Goal: Entertainment & Leisure: Consume media (video, audio)

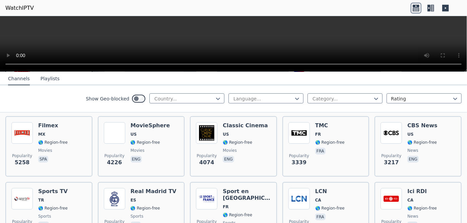
scroll to position [168, 0]
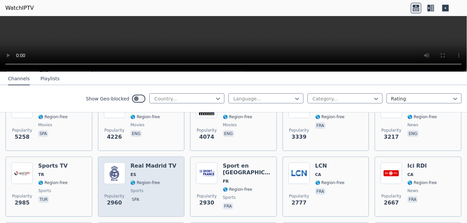
click at [144, 172] on span "ES" at bounding box center [154, 174] width 46 height 5
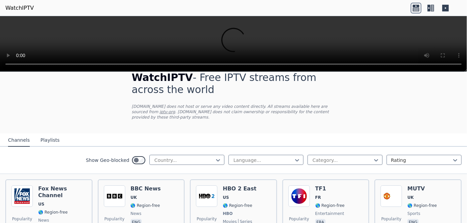
scroll to position [0, 0]
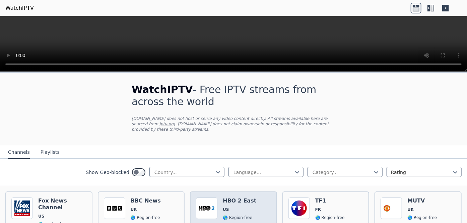
click at [244, 197] on h6 "HBO 2 East" at bounding box center [240, 200] width 34 height 7
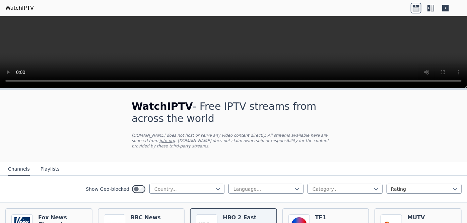
click at [430, 8] on icon at bounding box center [431, 8] width 11 height 11
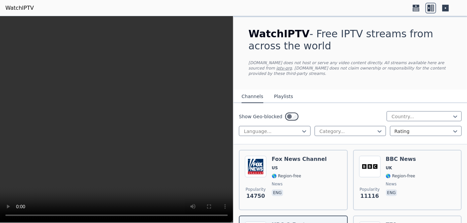
click at [419, 7] on icon at bounding box center [416, 8] width 11 height 11
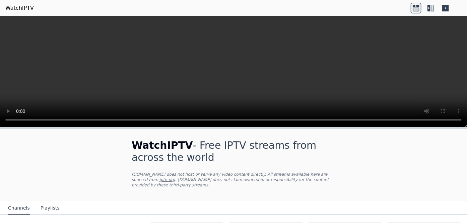
click at [434, 8] on icon at bounding box center [432, 8] width 3 height 7
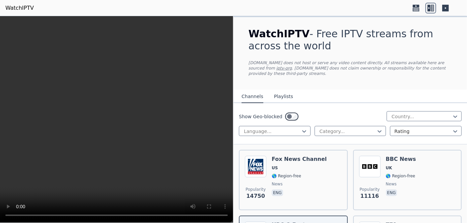
click at [443, 8] on icon at bounding box center [446, 8] width 7 height 7
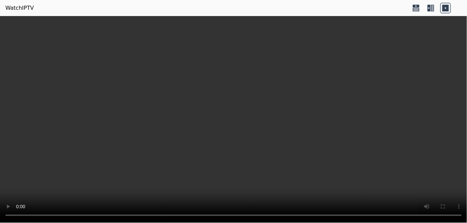
click at [435, 10] on icon at bounding box center [431, 8] width 11 height 11
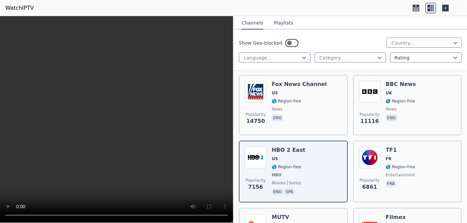
scroll to position [101, 0]
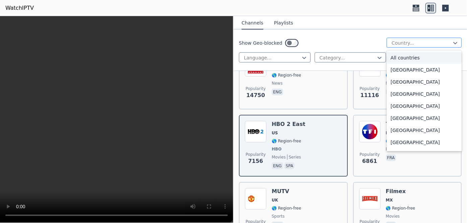
click at [400, 41] on div at bounding box center [421, 43] width 61 height 7
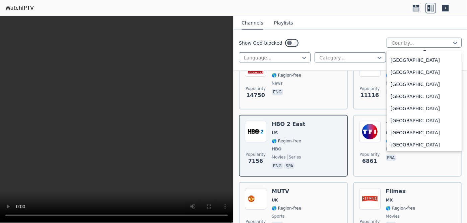
scroll to position [2268, 0]
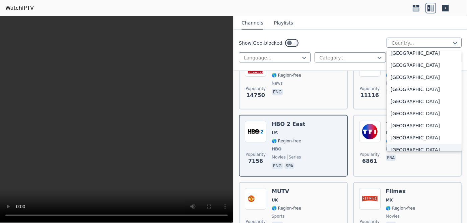
click at [410, 149] on div "[GEOGRAPHIC_DATA]" at bounding box center [424, 149] width 75 height 12
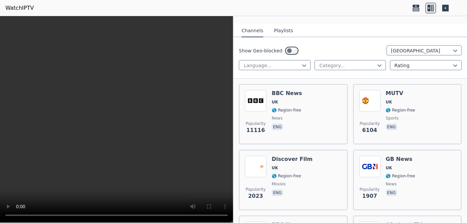
scroll to position [67, 0]
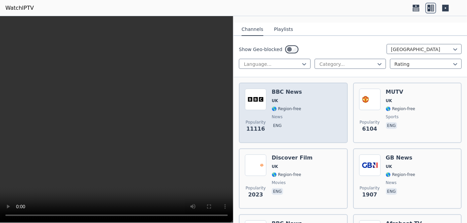
click at [282, 91] on div "BBC News UK 🌎 Region-free news eng" at bounding box center [287, 113] width 30 height 48
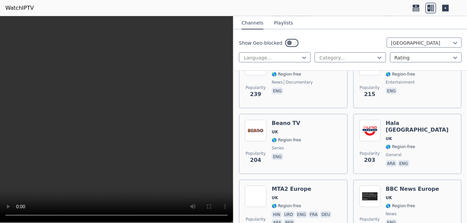
scroll to position [369, 0]
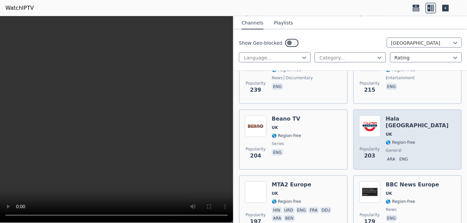
click at [407, 123] on div "Hala [GEOGRAPHIC_DATA] [GEOGRAPHIC_DATA] 🌎 Region-free general ara eng" at bounding box center [421, 139] width 70 height 48
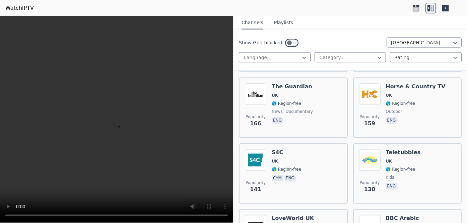
scroll to position [603, 0]
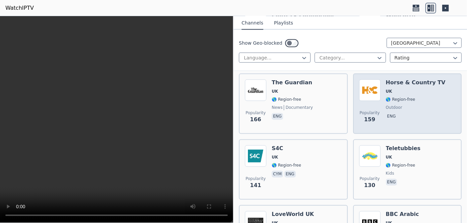
click at [408, 105] on span "outdoor" at bounding box center [416, 107] width 60 height 5
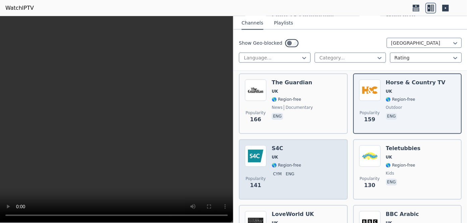
click at [300, 152] on div "Popularity 141 S4C [GEOGRAPHIC_DATA] 🌎 Region-free cym eng" at bounding box center [293, 169] width 97 height 48
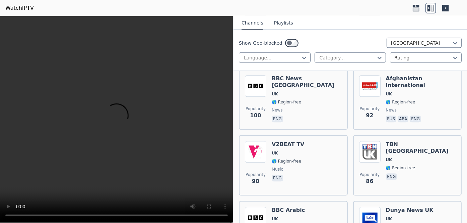
scroll to position [972, 0]
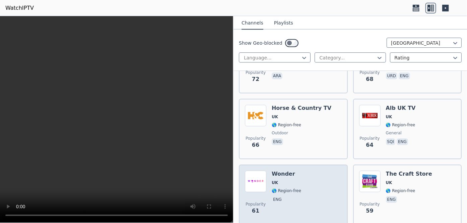
click at [294, 170] on div "Wonder UK 🌎 Region-free eng" at bounding box center [287, 194] width 30 height 48
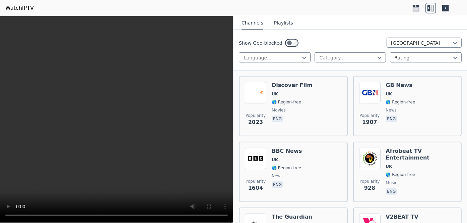
scroll to position [0, 0]
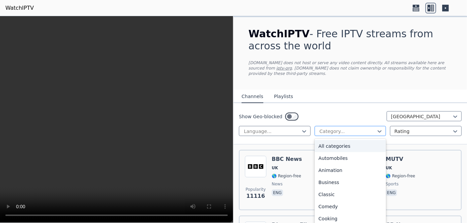
click at [356, 128] on div at bounding box center [348, 131] width 58 height 7
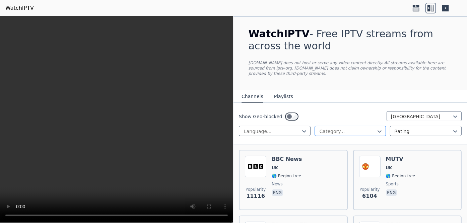
click at [355, 128] on div at bounding box center [348, 131] width 58 height 7
click at [298, 128] on div at bounding box center [272, 131] width 58 height 7
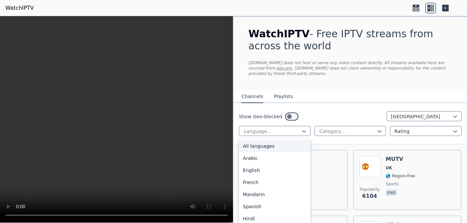
click at [331, 90] on nav "Channels Playlists" at bounding box center [351, 96] width 234 height 13
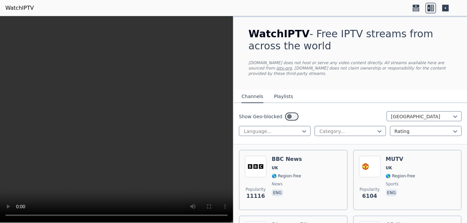
click at [282, 90] on button "Playlists" at bounding box center [283, 96] width 19 height 13
